Goal: Information Seeking & Learning: Compare options

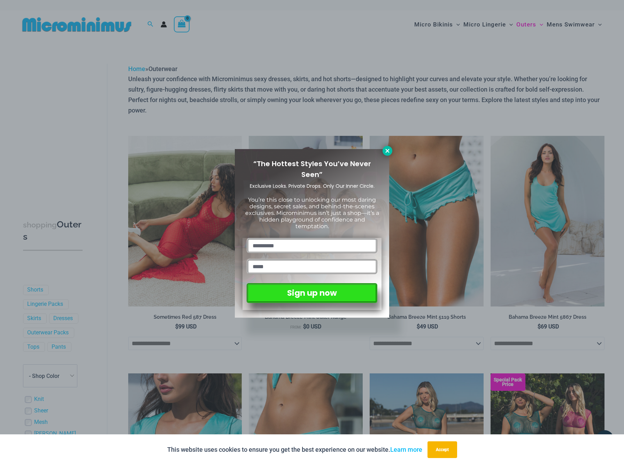
click at [390, 152] on button at bounding box center [387, 151] width 10 height 10
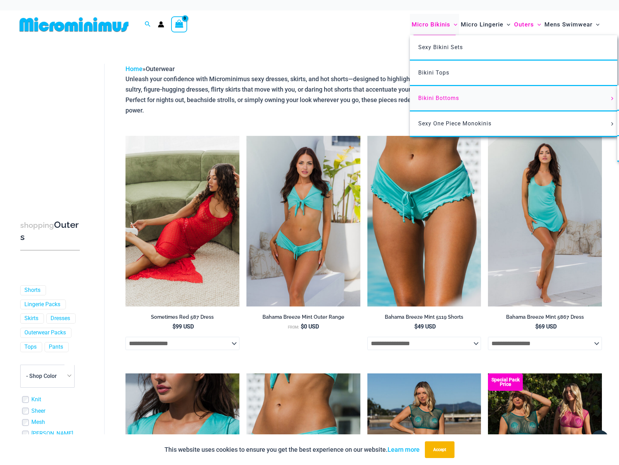
click at [440, 96] on span "Bikini Bottoms" at bounding box center [438, 98] width 41 height 7
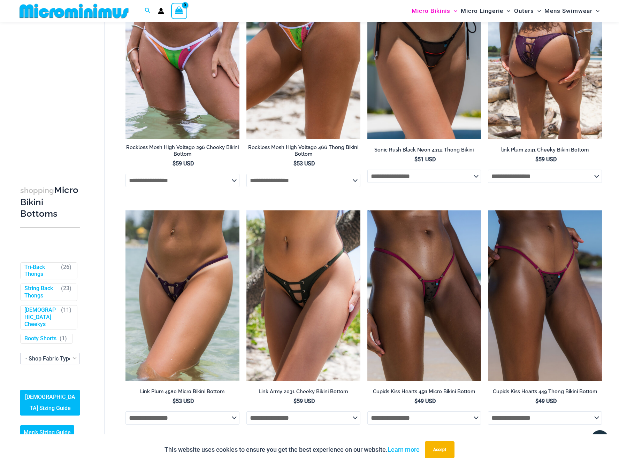
scroll to position [1768, 0]
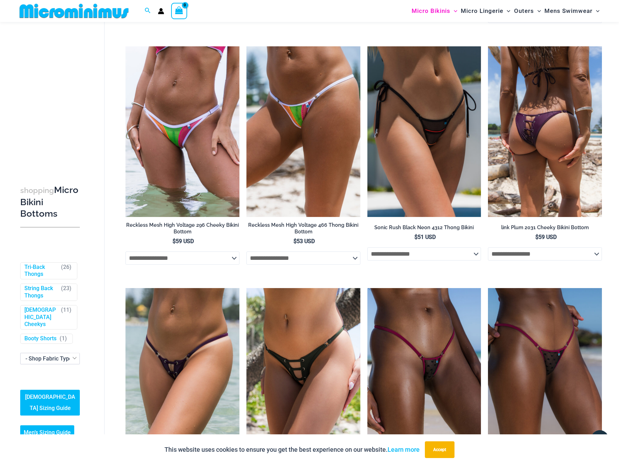
click at [544, 152] on img at bounding box center [545, 131] width 114 height 171
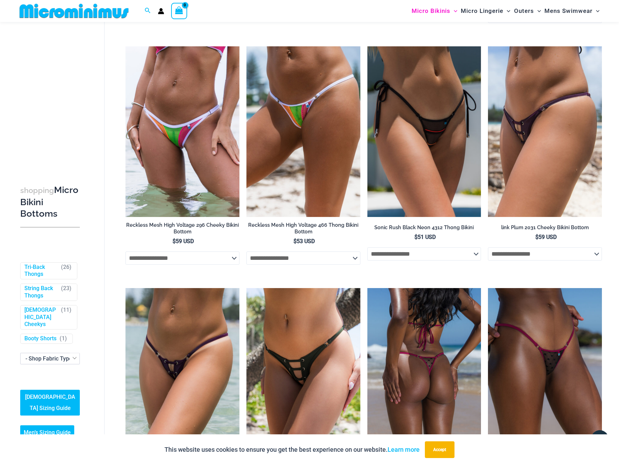
click at [435, 373] on img at bounding box center [424, 373] width 114 height 171
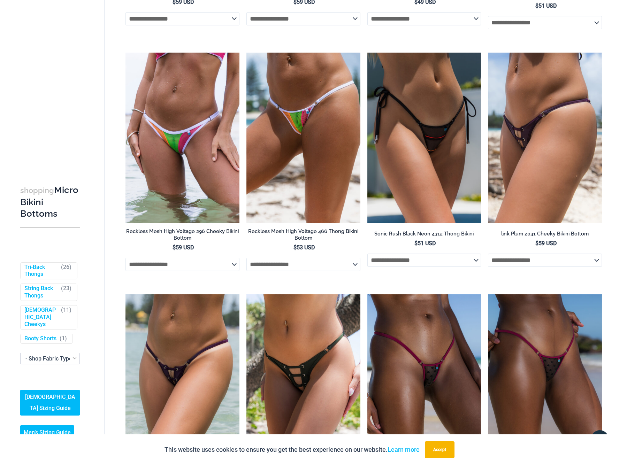
scroll to position [0, 0]
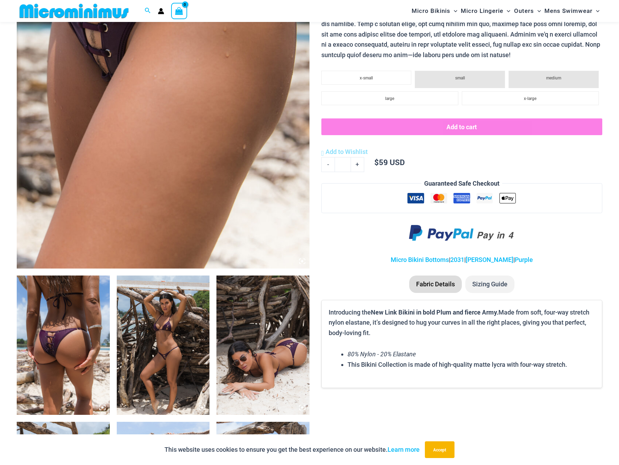
scroll to position [311, 0]
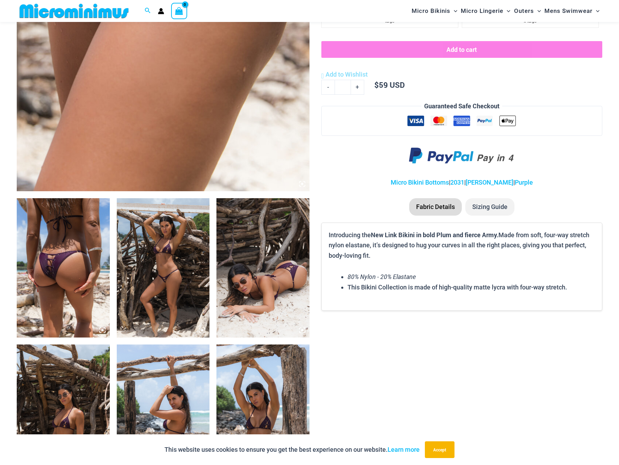
click at [184, 308] on img at bounding box center [163, 267] width 93 height 139
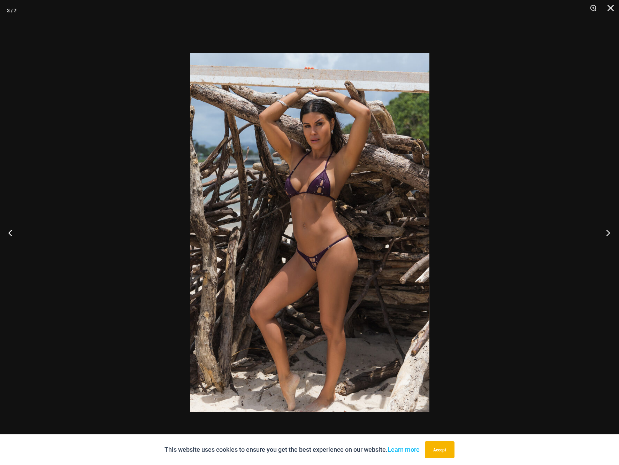
click at [610, 230] on button "Next" at bounding box center [605, 232] width 26 height 35
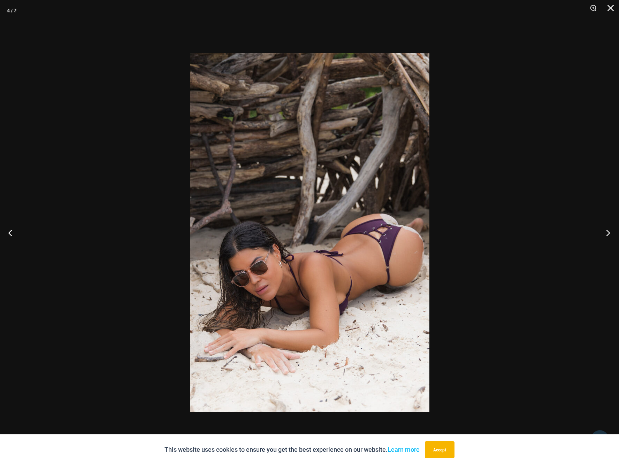
click at [610, 230] on button "Next" at bounding box center [605, 232] width 26 height 35
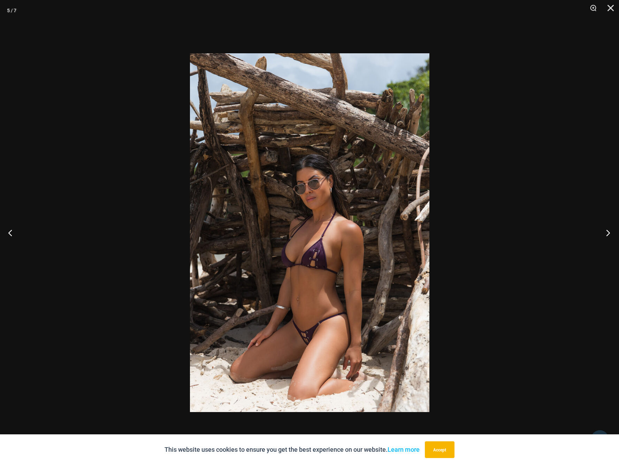
click at [610, 230] on button "Next" at bounding box center [605, 232] width 26 height 35
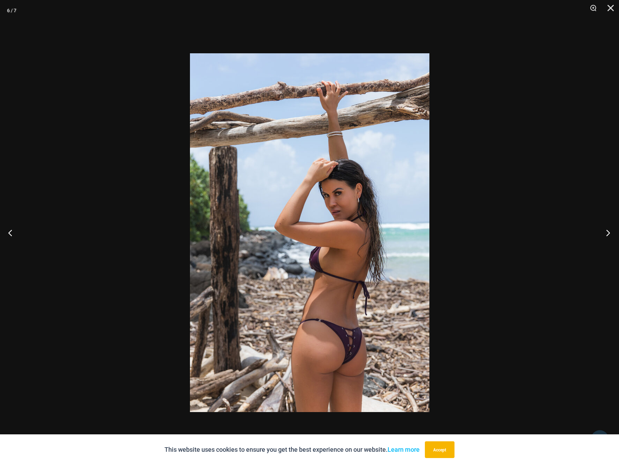
click at [610, 230] on button "Next" at bounding box center [605, 232] width 26 height 35
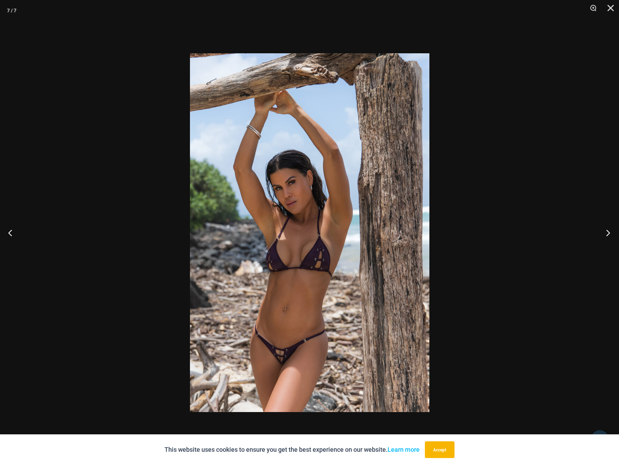
click at [610, 230] on button "Next" at bounding box center [605, 232] width 26 height 35
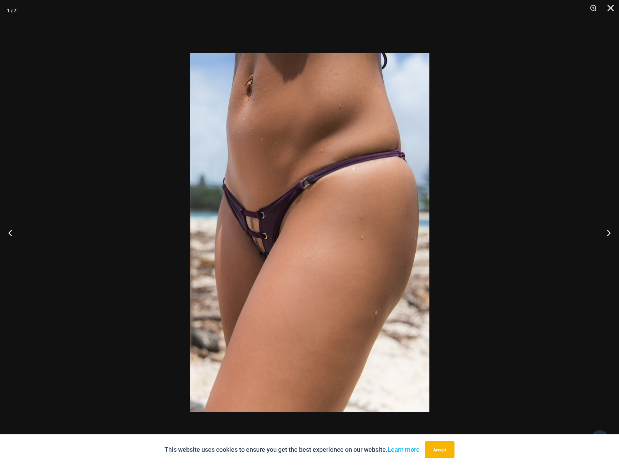
click at [502, 223] on div at bounding box center [309, 232] width 619 height 465
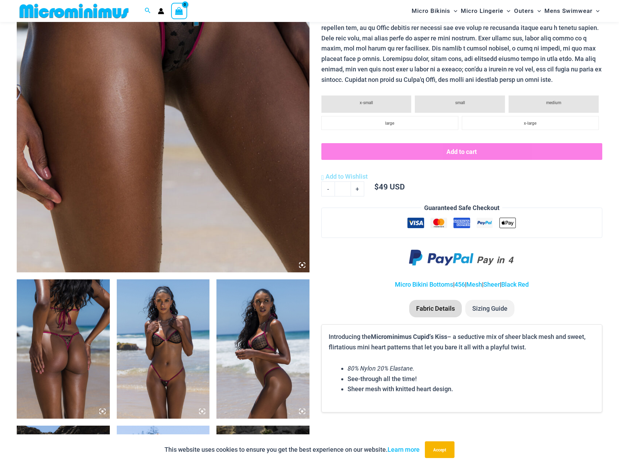
scroll to position [346, 0]
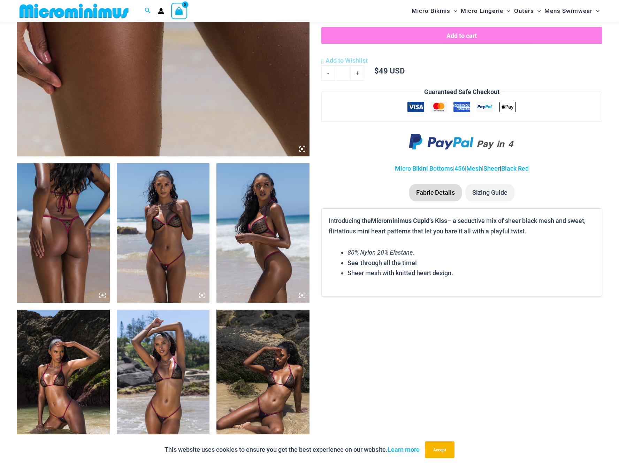
click at [157, 250] on img at bounding box center [163, 232] width 93 height 139
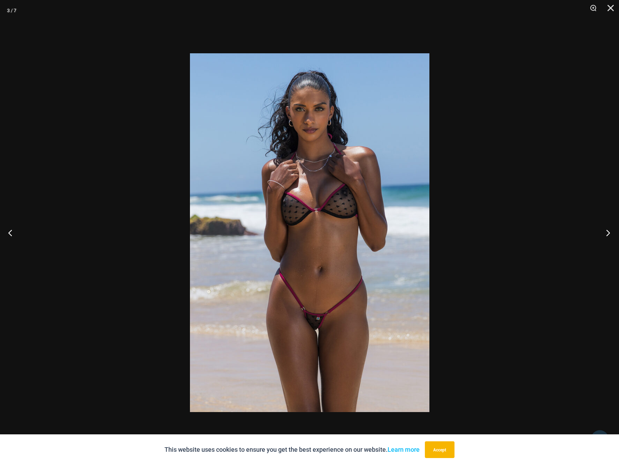
click at [604, 235] on button "Next" at bounding box center [605, 232] width 26 height 35
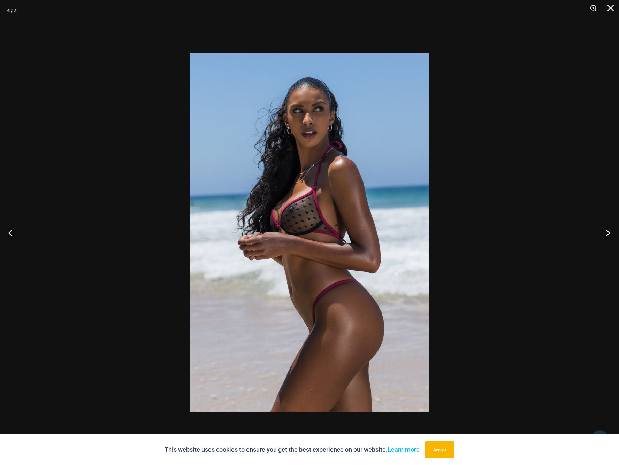
click at [604, 235] on button "Next" at bounding box center [605, 232] width 26 height 35
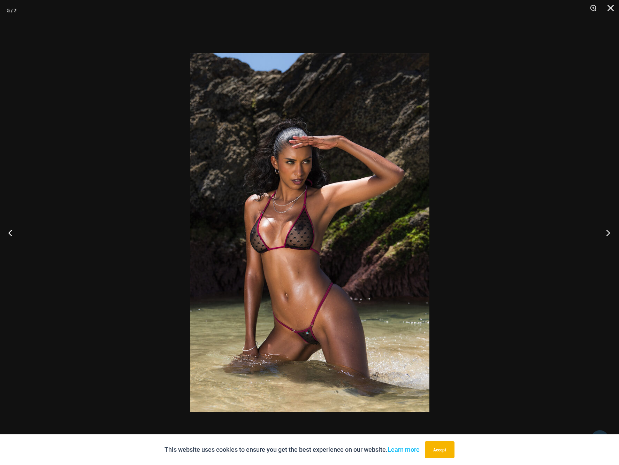
click at [604, 235] on button "Next" at bounding box center [605, 232] width 26 height 35
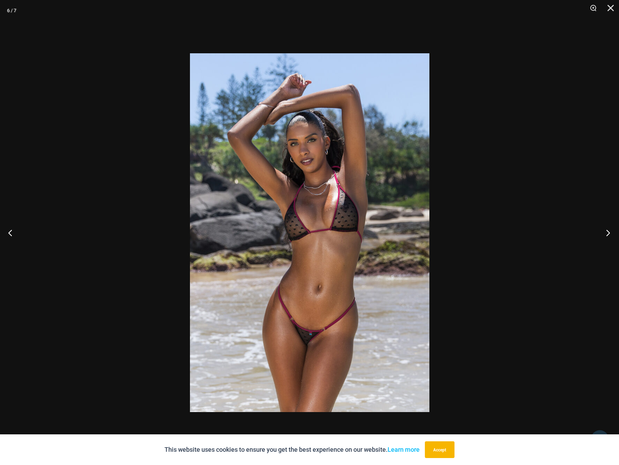
click at [604, 235] on button "Next" at bounding box center [605, 232] width 26 height 35
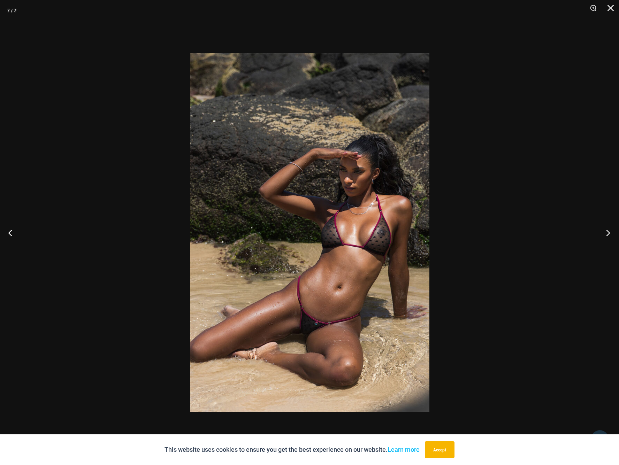
click at [604, 235] on button "Next" at bounding box center [605, 232] width 26 height 35
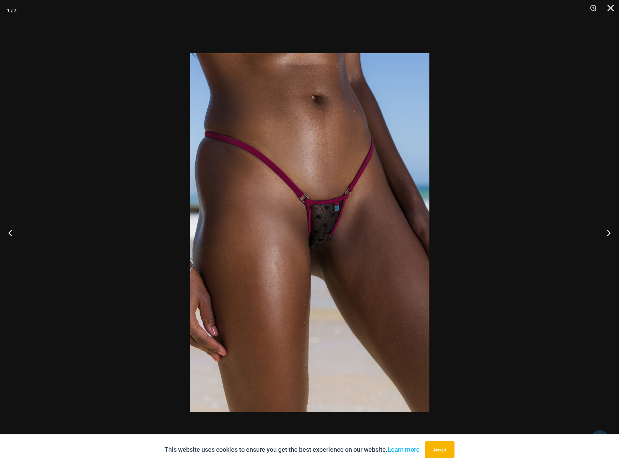
click at [314, 244] on img at bounding box center [309, 232] width 239 height 359
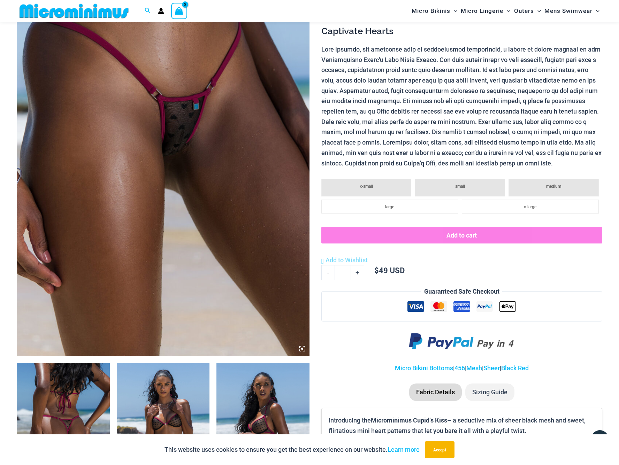
scroll to position [0, 0]
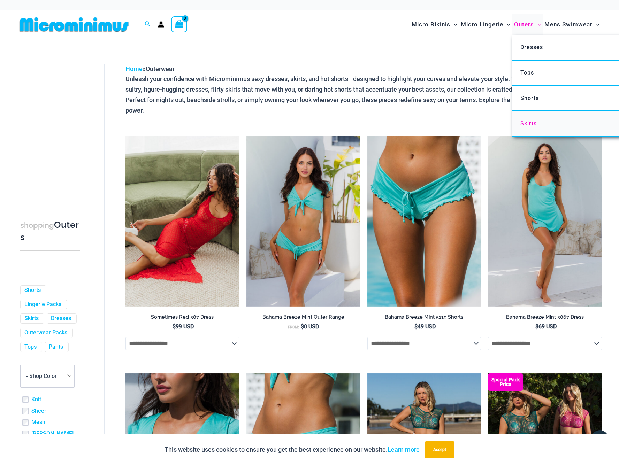
click at [530, 127] on link "Skirts" at bounding box center [615, 123] width 207 height 25
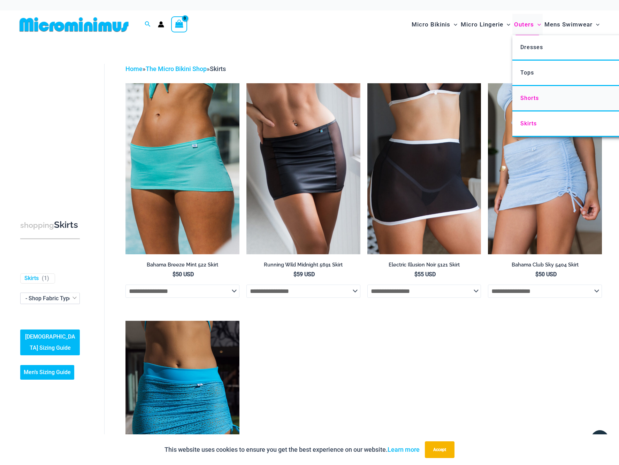
click at [537, 100] on span "Shorts" at bounding box center [529, 98] width 18 height 7
